Goal: Navigation & Orientation: Go to known website

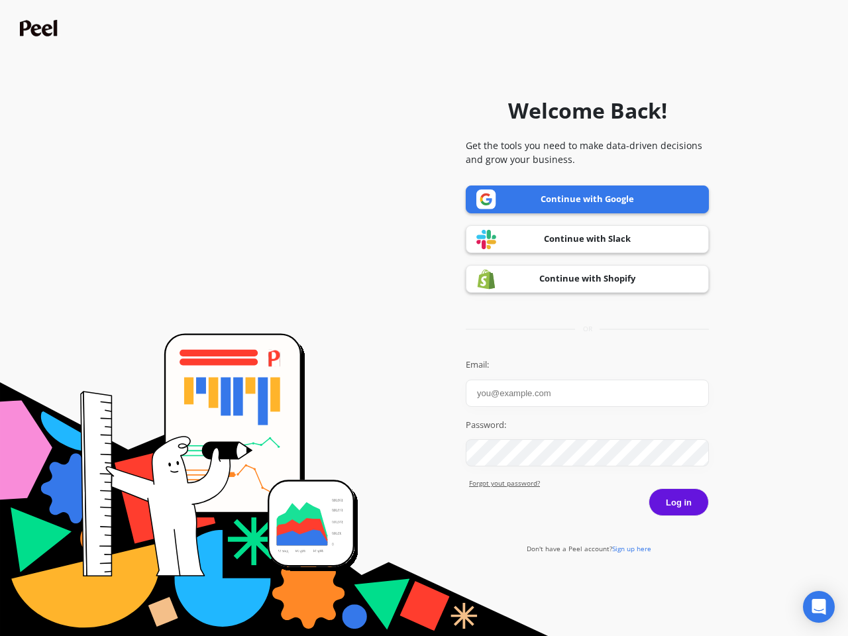
click at [819, 607] on icon "Open Intercom Messenger" at bounding box center [819, 607] width 14 height 16
